Goal: Transaction & Acquisition: Purchase product/service

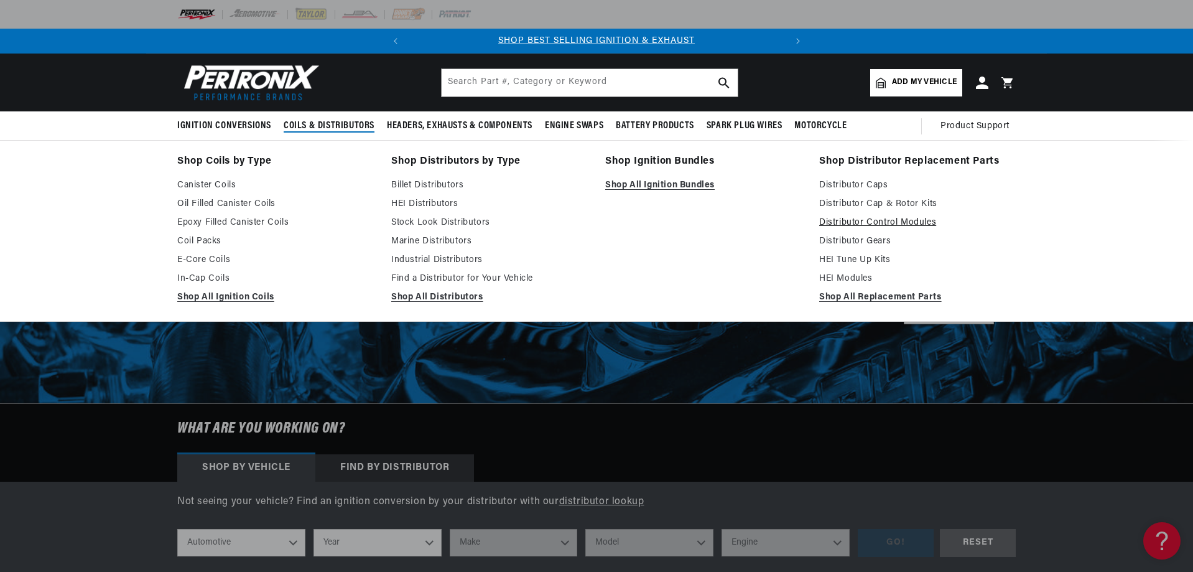
click at [901, 223] on link "Distributor Control Modules" at bounding box center [917, 222] width 197 height 15
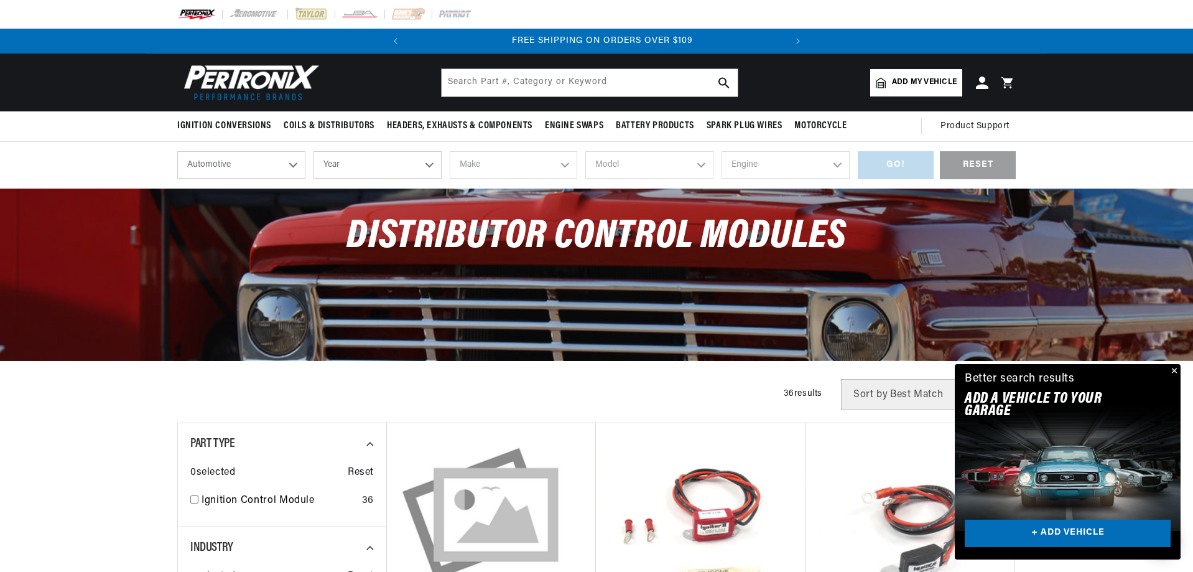
scroll to position [0, 377]
click at [249, 167] on select "Automotive Agricultural Industrial Marine Motorcycle" at bounding box center [241, 164] width 128 height 27
click at [382, 163] on select "Year 2026 2025 2024 2023 2022 2021 2020 2019 2018 2017 2016 2015 2014 2013 2012…" at bounding box center [378, 164] width 128 height 27
select select "1948"
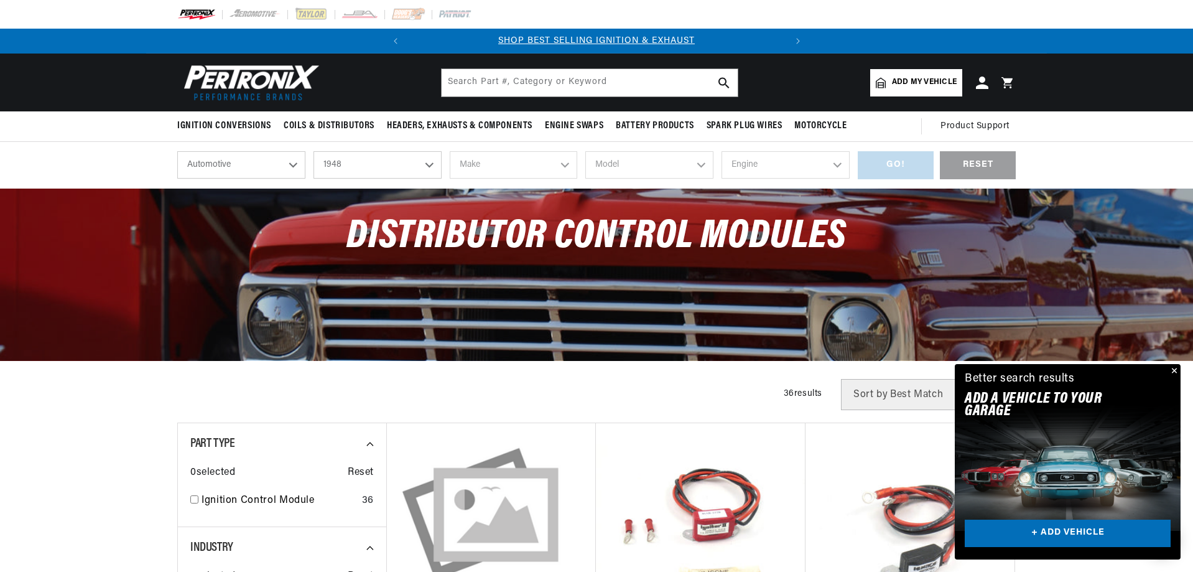
click at [314, 151] on select "Year 2026 2025 2024 2023 2022 2021 2020 2019 2018 2017 2016 2015 2014 2013 2012…" at bounding box center [378, 164] width 128 height 27
select select "1948"
click at [564, 163] on select "Make Austin Chevrolet Chrysler Citroen Crosley Ford Healey Hillman HRG Hudson J…" at bounding box center [514, 164] width 128 height 27
select select "Willys"
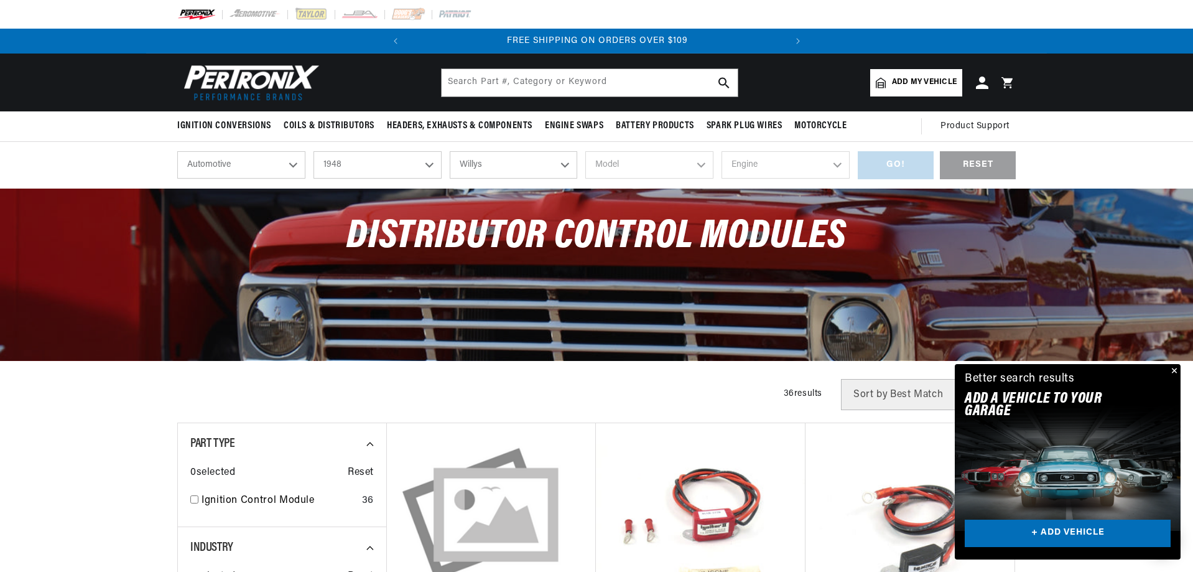
click at [450, 151] on select "Make Austin Chevrolet Chrysler Citroen Crosley Ford Healey Hillman HRG Hudson J…" at bounding box center [514, 164] width 128 height 27
select select "Willys"
click at [730, 164] on select "Model Station Wagon" at bounding box center [769, 164] width 162 height 27
click at [688, 151] on select "Model Station Wagon" at bounding box center [769, 164] width 162 height 27
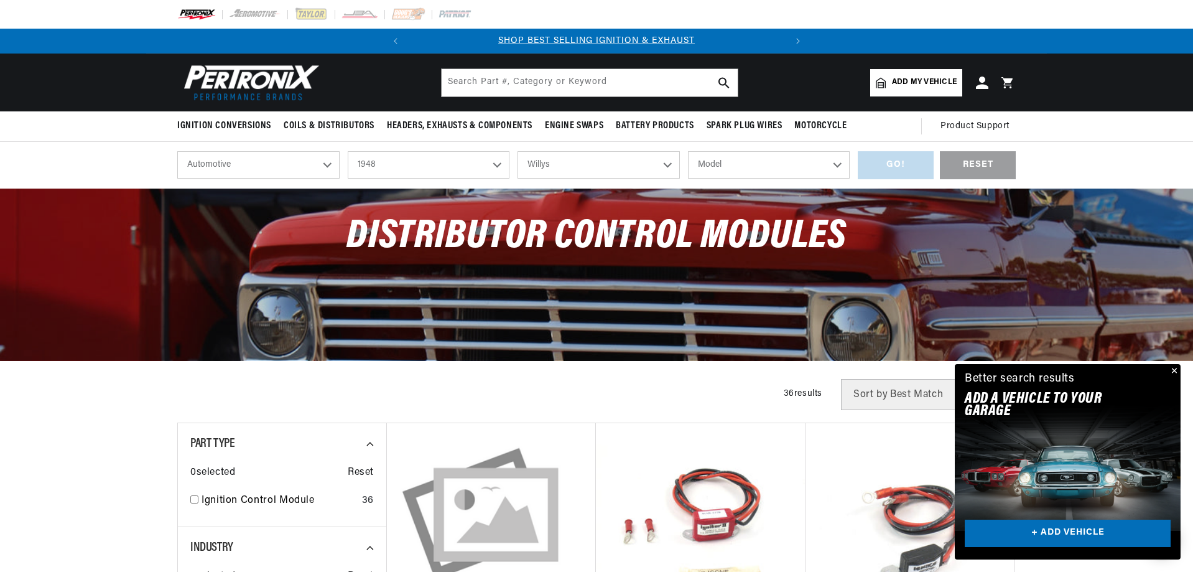
click at [900, 165] on div "GO! RESET" at bounding box center [937, 165] width 158 height 28
click at [873, 168] on div "GO! RESET" at bounding box center [937, 165] width 158 height 28
click at [837, 160] on select "Model Station Wagon" at bounding box center [769, 164] width 162 height 27
select select "Station-Wagon"
click at [688, 151] on select "Model Station Wagon" at bounding box center [769, 164] width 162 height 27
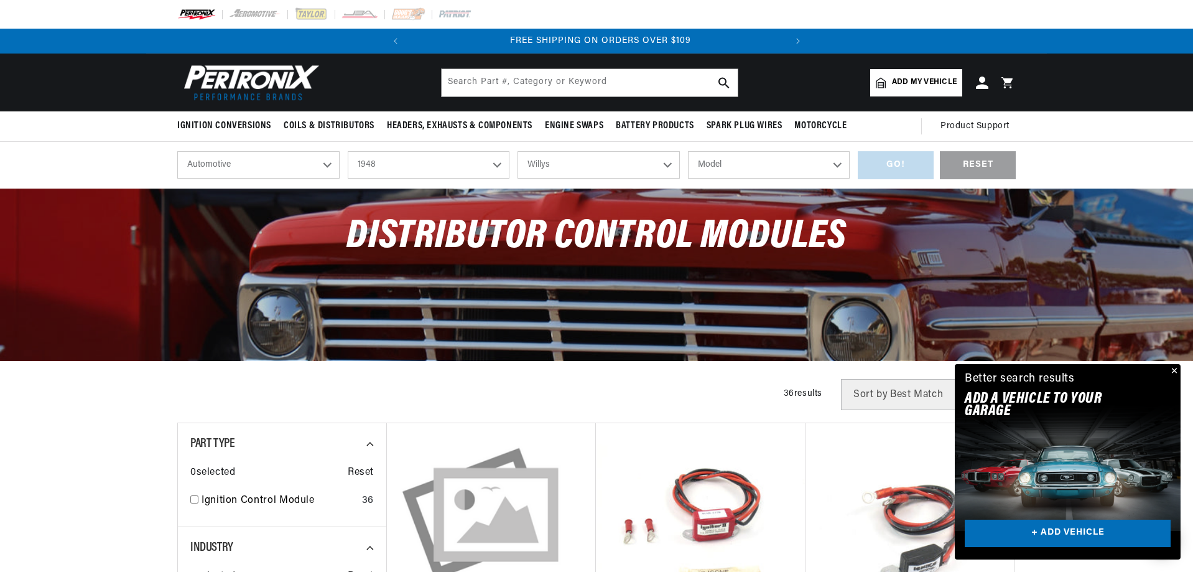
scroll to position [0, 377]
select select "Station-Wagon"
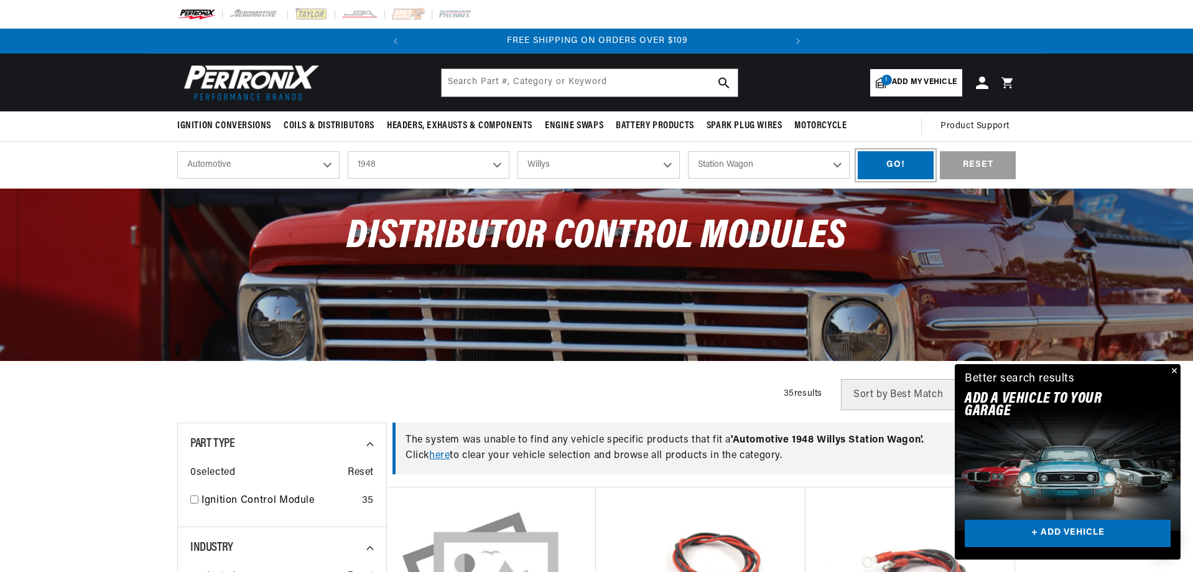
click at [874, 165] on div "GO!" at bounding box center [896, 165] width 76 height 28
